Goal: Task Accomplishment & Management: Use online tool/utility

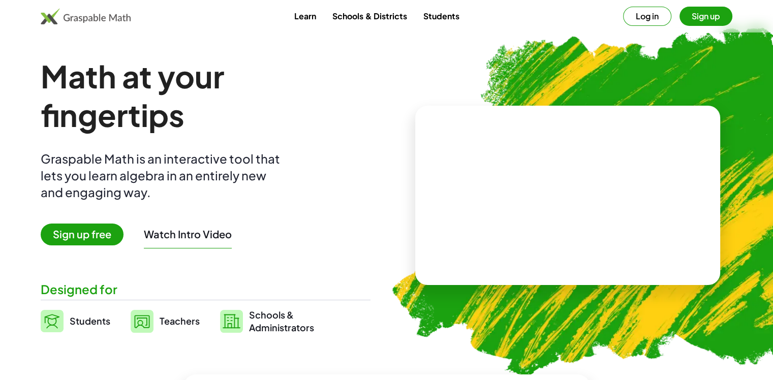
click at [96, 232] on span "Sign up free" at bounding box center [82, 235] width 83 height 22
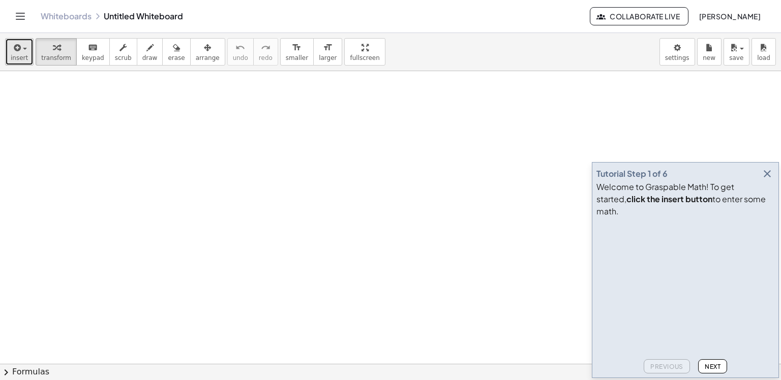
click at [15, 57] on span "insert" at bounding box center [19, 57] width 17 height 7
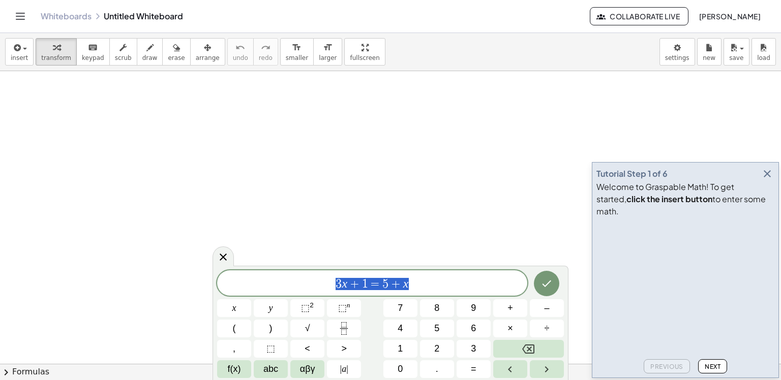
drag, startPoint x: 431, startPoint y: 290, endPoint x: 301, endPoint y: 283, distance: 130.4
click at [301, 283] on span "3 x + 1 = 5 + x" at bounding box center [372, 284] width 310 height 14
drag, startPoint x: 428, startPoint y: 280, endPoint x: 279, endPoint y: 281, distance: 149.0
click at [279, 281] on span "G r a s p a b l e M a t h" at bounding box center [372, 284] width 310 height 14
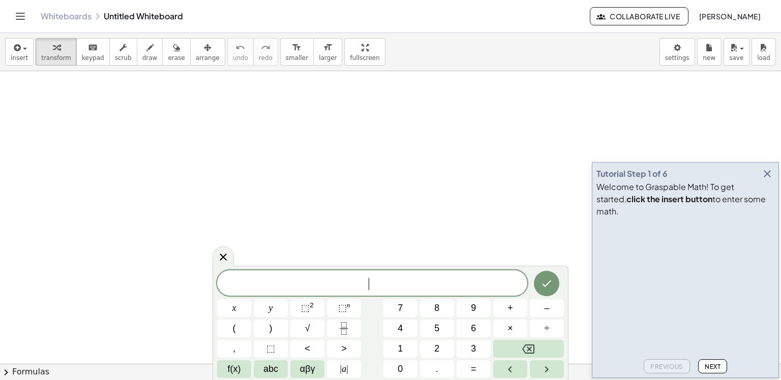
drag, startPoint x: 381, startPoint y: 224, endPoint x: 366, endPoint y: 124, distance: 101.3
click at [352, 117] on div at bounding box center [390, 295] width 781 height 652
click at [767, 180] on icon "button" at bounding box center [767, 174] width 12 height 12
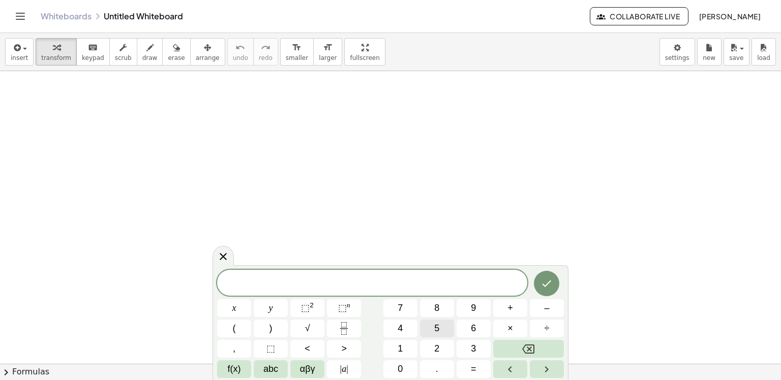
scroll to position [153, 0]
click at [76, 53] on button "keyboard keypad" at bounding box center [93, 51] width 34 height 27
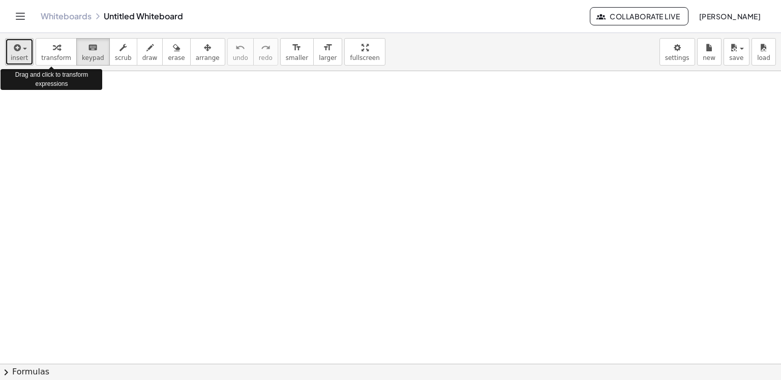
click at [24, 55] on span "insert" at bounding box center [19, 57] width 17 height 7
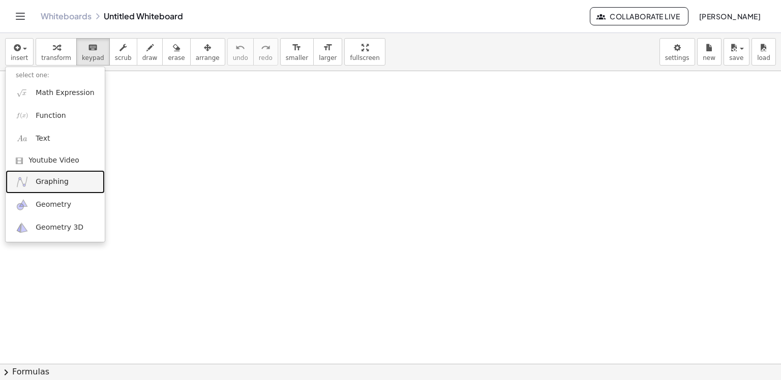
click at [66, 181] on link "Graphing" at bounding box center [55, 181] width 99 height 23
